Goal: Navigation & Orientation: Find specific page/section

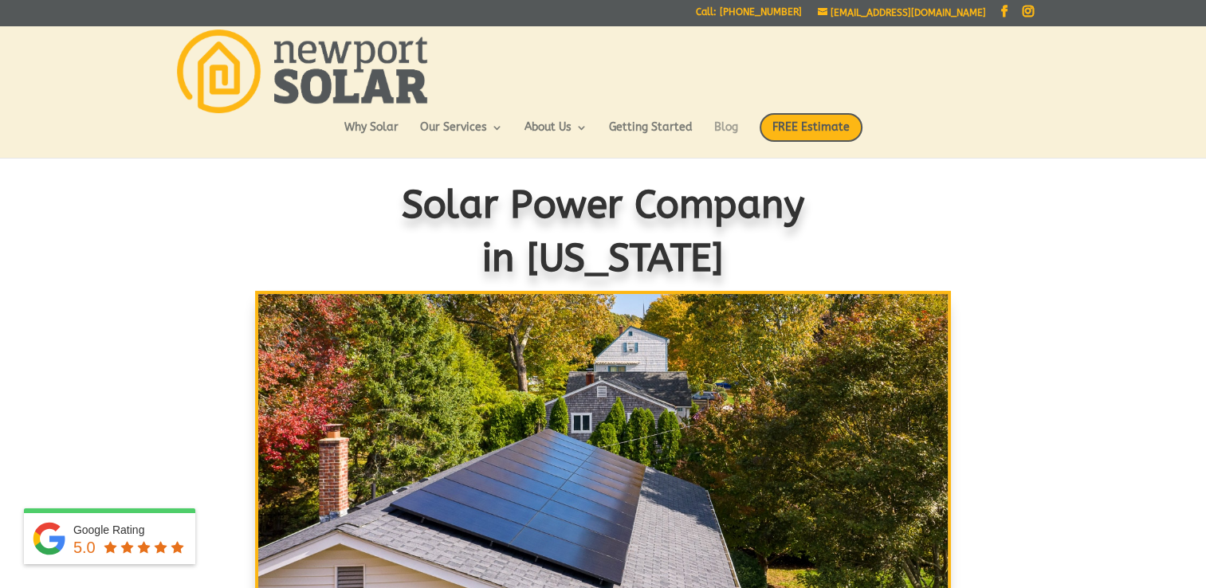
click at [717, 123] on link "Blog" at bounding box center [726, 135] width 24 height 27
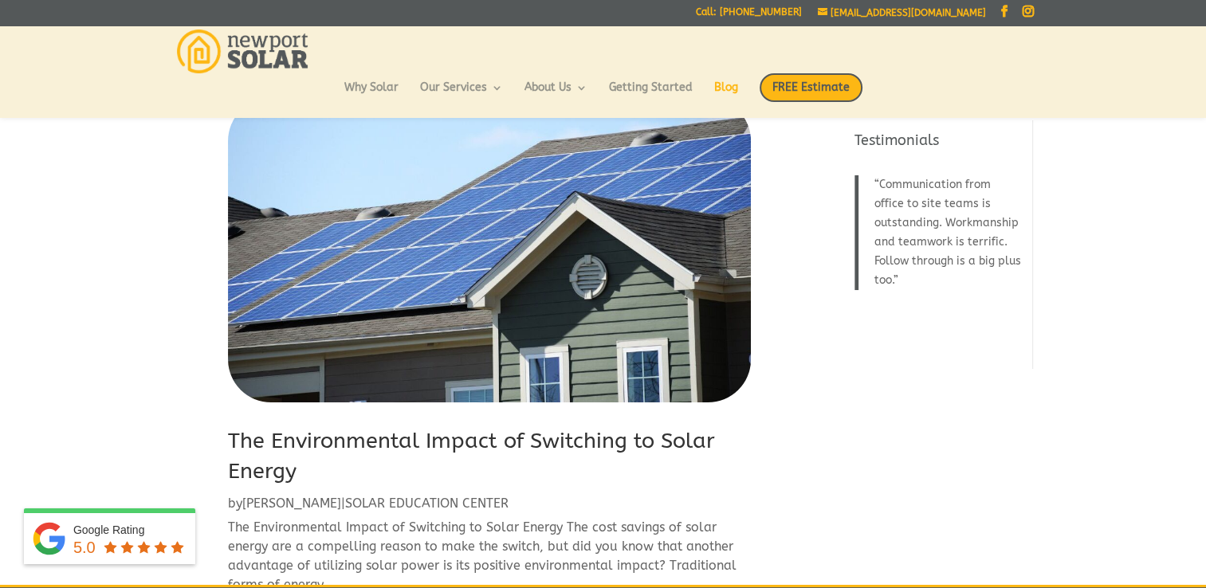
scroll to position [6, 0]
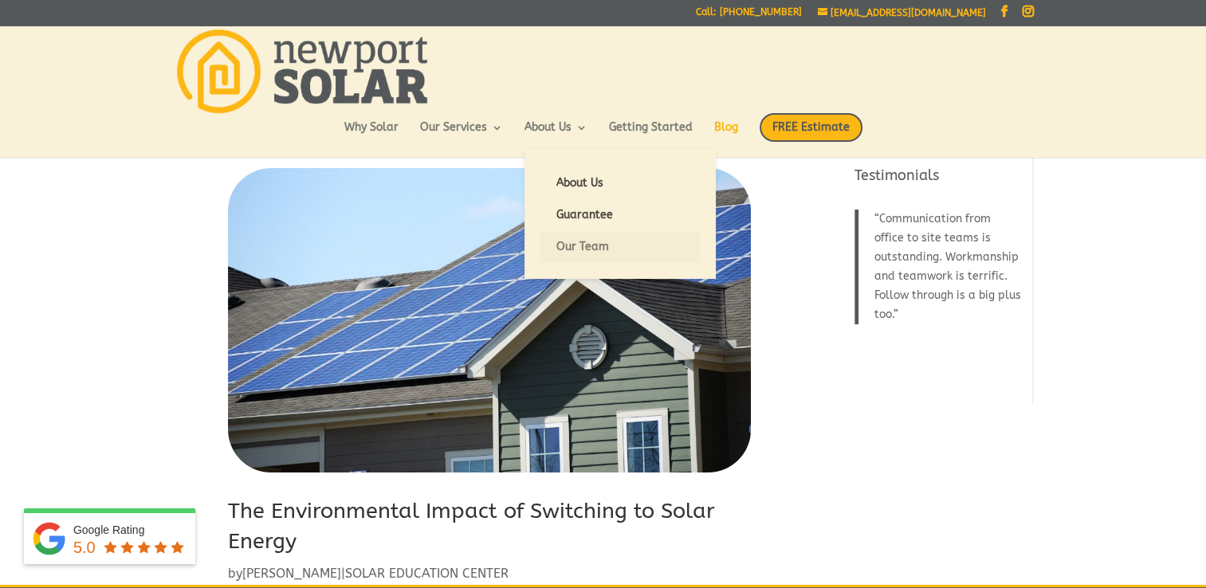
click at [577, 242] on link "Our Team" at bounding box center [619, 247] width 159 height 32
